Goal: Task Accomplishment & Management: Manage account settings

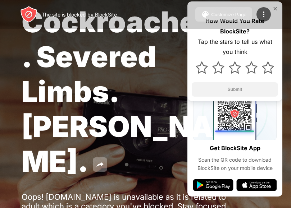
scroll to position [72, 0]
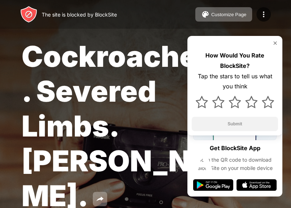
click at [274, 42] on img at bounding box center [275, 43] width 6 height 6
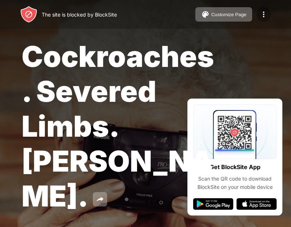
click at [266, 11] on img at bounding box center [263, 14] width 9 height 9
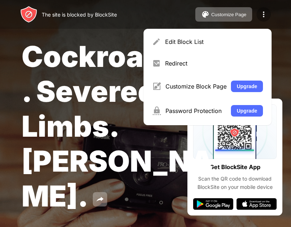
click at [266, 14] on img at bounding box center [263, 14] width 9 height 9
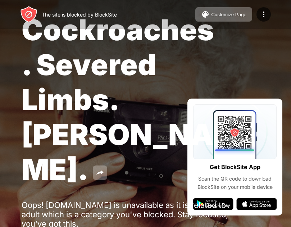
scroll to position [54, 0]
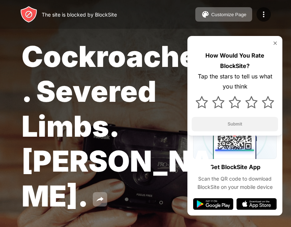
click at [272, 44] on div at bounding box center [235, 43] width 86 height 6
click at [267, 205] on div "Cockroaches. Severed Limbs. John Goodman. Oops! www.xnxx.tv is unavailable as i…" at bounding box center [145, 157] width 291 height 315
click at [274, 43] on img at bounding box center [275, 43] width 6 height 6
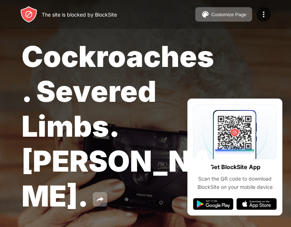
click at [244, 201] on div "Cockroaches. Severed Limbs. John Goodman. Oops! www.xnxx.tv is unavailable as i…" at bounding box center [145, 157] width 291 height 315
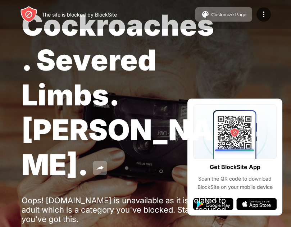
scroll to position [54, 0]
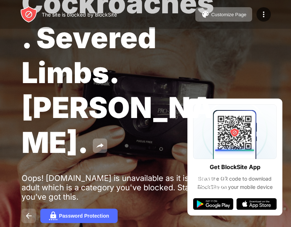
click at [27, 211] on img at bounding box center [28, 215] width 9 height 9
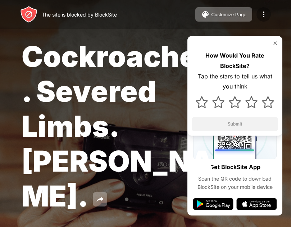
click at [263, 13] on img at bounding box center [263, 14] width 9 height 9
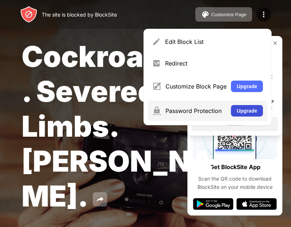
click at [257, 113] on button "Upgrade" at bounding box center [247, 110] width 32 height 11
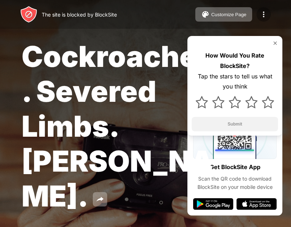
click at [260, 14] on img at bounding box center [263, 14] width 9 height 9
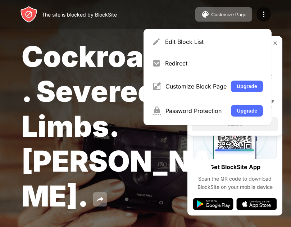
click at [190, 42] on div "Edit Block List" at bounding box center [214, 41] width 98 height 7
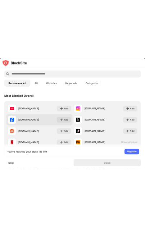
scroll to position [72, 0]
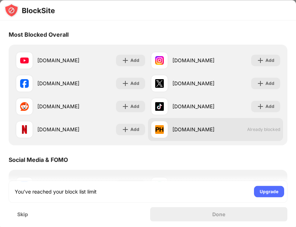
click at [163, 132] on div at bounding box center [159, 129] width 17 height 17
click at [157, 132] on img at bounding box center [159, 129] width 9 height 9
click at [178, 129] on div "pornhub.com" at bounding box center [193, 130] width 43 height 8
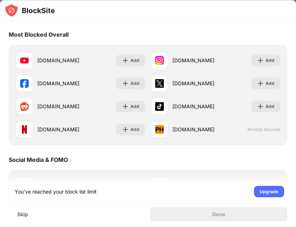
drag, startPoint x: 171, startPoint y: 131, endPoint x: 139, endPoint y: 148, distance: 36.8
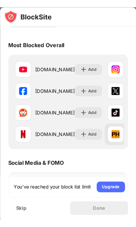
scroll to position [78, 0]
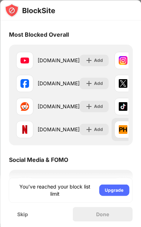
click at [120, 128] on div at bounding box center [122, 129] width 17 height 17
click at [119, 128] on img at bounding box center [123, 129] width 9 height 9
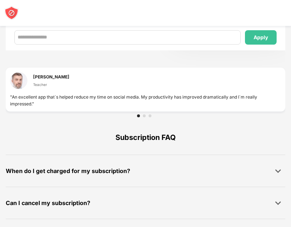
scroll to position [572, 0]
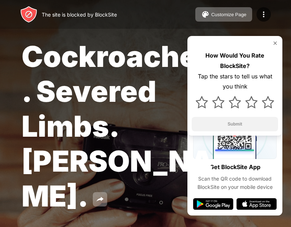
click at [141, 42] on img at bounding box center [275, 43] width 6 height 6
click at [266, 14] on img at bounding box center [263, 14] width 9 height 9
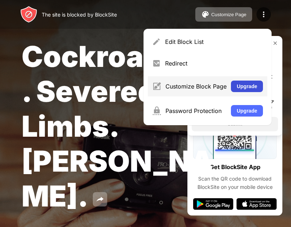
click at [249, 89] on button "Upgrade" at bounding box center [247, 85] width 32 height 11
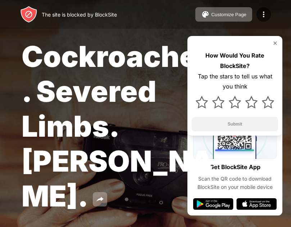
click at [276, 41] on img at bounding box center [275, 43] width 6 height 6
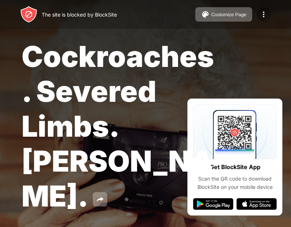
click at [264, 19] on div at bounding box center [263, 14] width 14 height 14
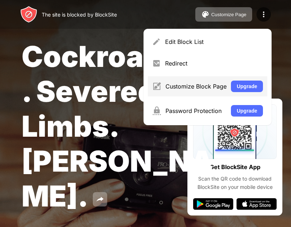
click at [157, 86] on img at bounding box center [156, 86] width 9 height 9
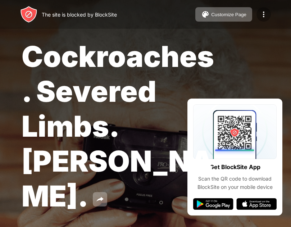
click at [260, 15] on img at bounding box center [263, 14] width 9 height 9
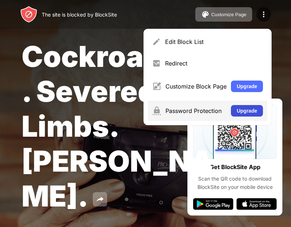
click at [246, 106] on button "Upgrade" at bounding box center [247, 110] width 32 height 11
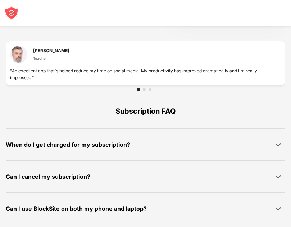
scroll to position [572, 0]
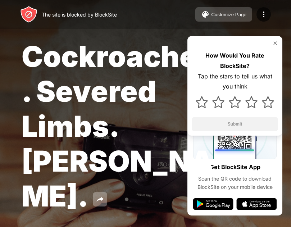
click at [236, 14] on div "Customize Page" at bounding box center [228, 14] width 35 height 5
click at [273, 43] on img at bounding box center [275, 43] width 6 height 6
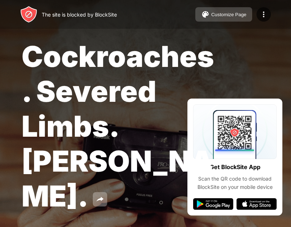
click at [230, 14] on div "Customize Page" at bounding box center [228, 14] width 35 height 5
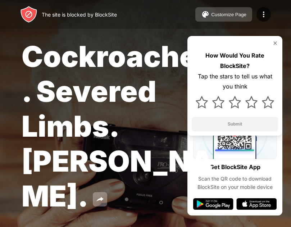
click at [235, 17] on div "Customize Page" at bounding box center [228, 14] width 35 height 5
click at [275, 43] on img at bounding box center [275, 43] width 6 height 6
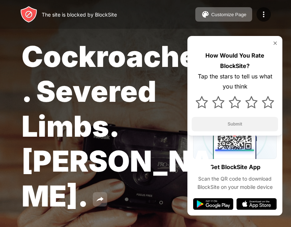
click at [104, 195] on img at bounding box center [100, 199] width 9 height 9
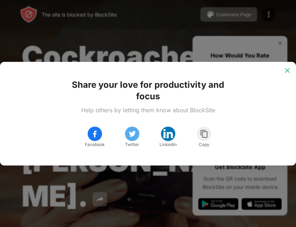
click at [291, 68] on img at bounding box center [287, 70] width 7 height 7
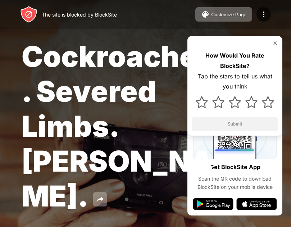
click at [277, 45] on img at bounding box center [275, 43] width 6 height 6
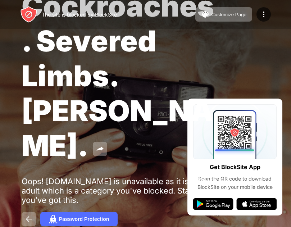
scroll to position [54, 0]
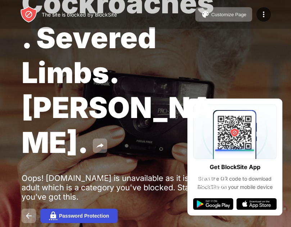
click at [78, 213] on div "Password Protection" at bounding box center [84, 216] width 50 height 6
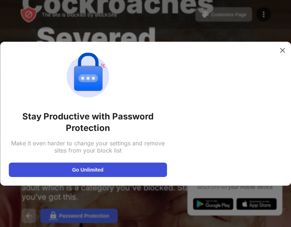
click at [86, 176] on button "Go Unlimited" at bounding box center [88, 169] width 158 height 14
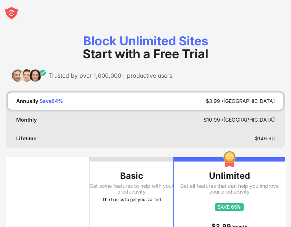
click at [227, 208] on img at bounding box center [229, 207] width 29 height 8
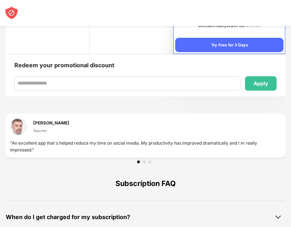
scroll to position [503, 0]
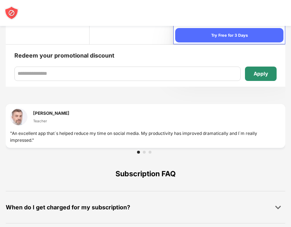
click at [265, 76] on div "Apply" at bounding box center [260, 74] width 14 height 6
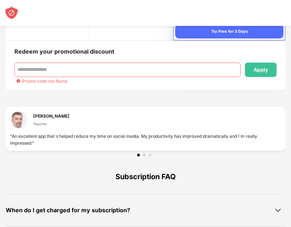
scroll to position [539, 0]
